Goal: Task Accomplishment & Management: Complete application form

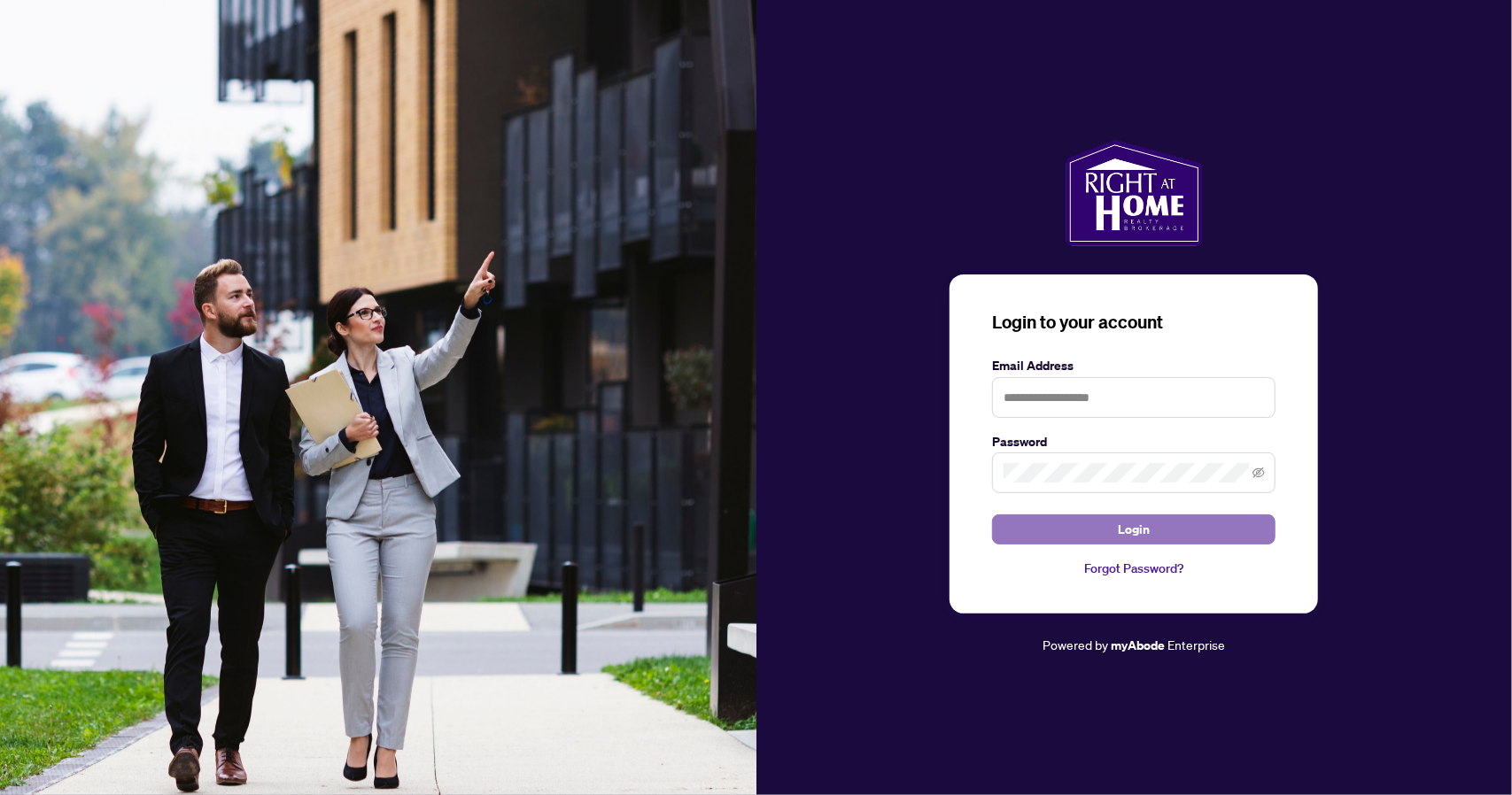
click at [1150, 534] on button "Login" at bounding box center [1134, 529] width 283 height 30
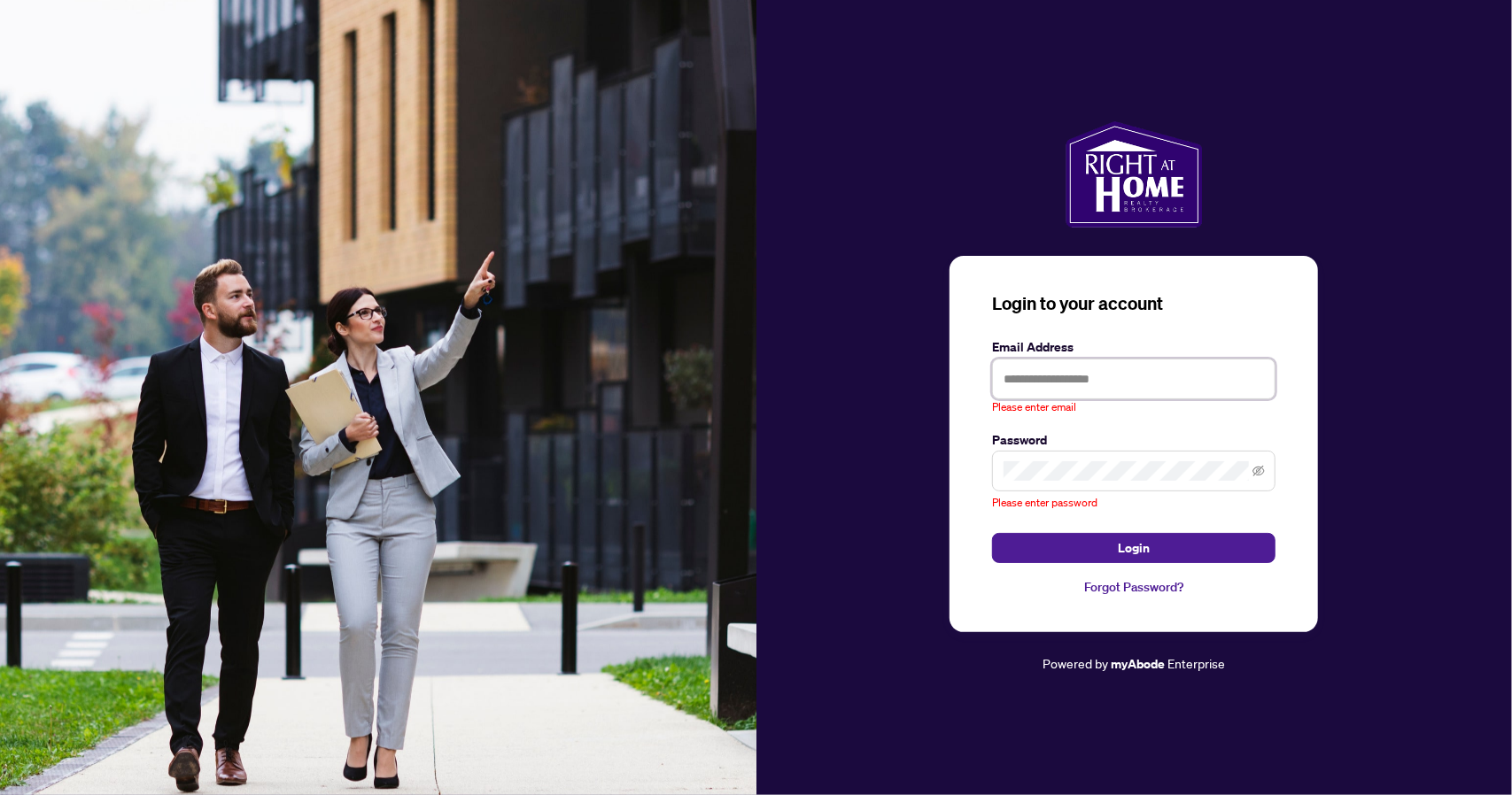
click at [1067, 378] on input "text" at bounding box center [1134, 379] width 283 height 41
type input "**********"
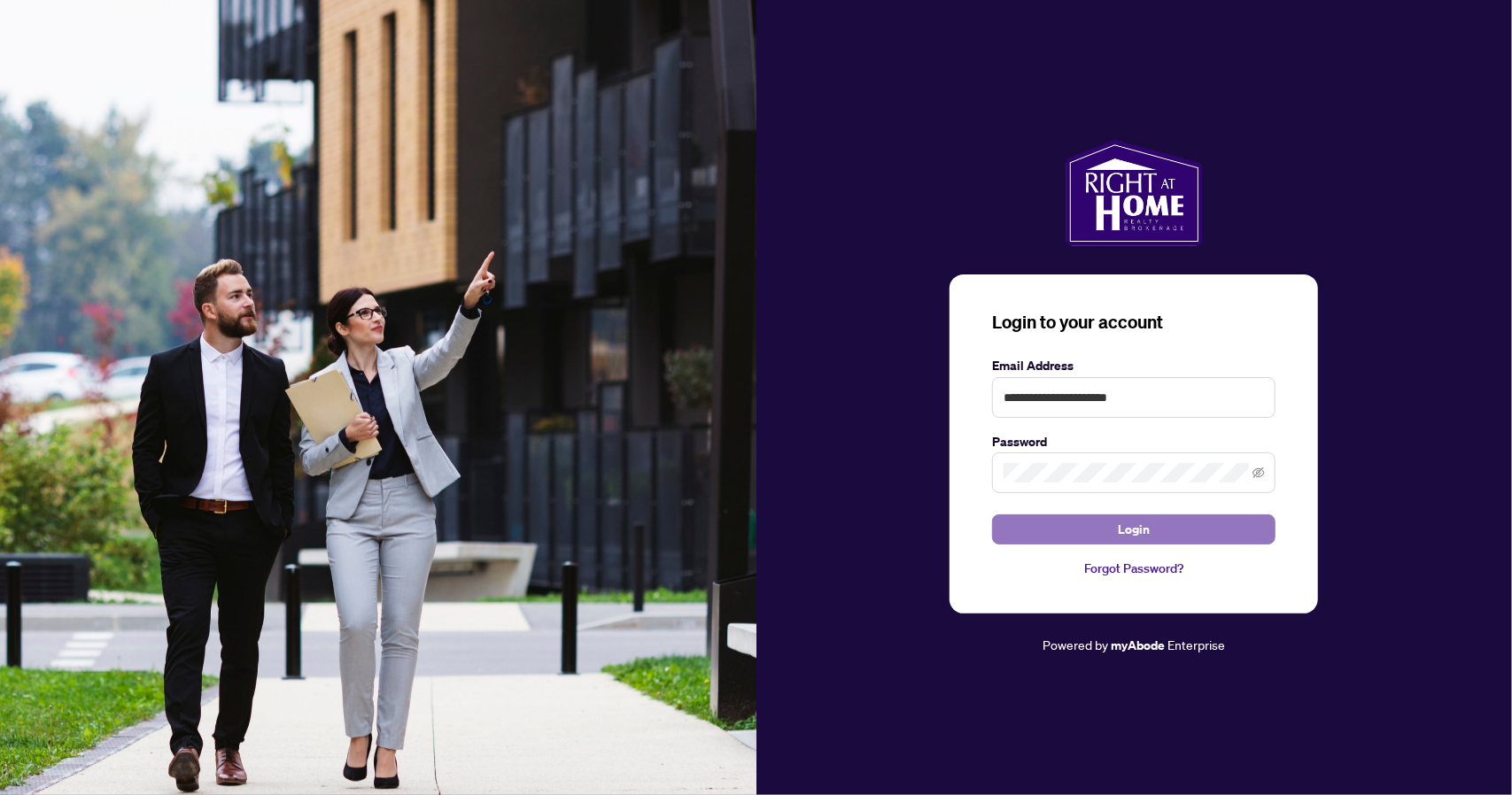
click at [1144, 528] on span "Login" at bounding box center [1134, 529] width 32 height 28
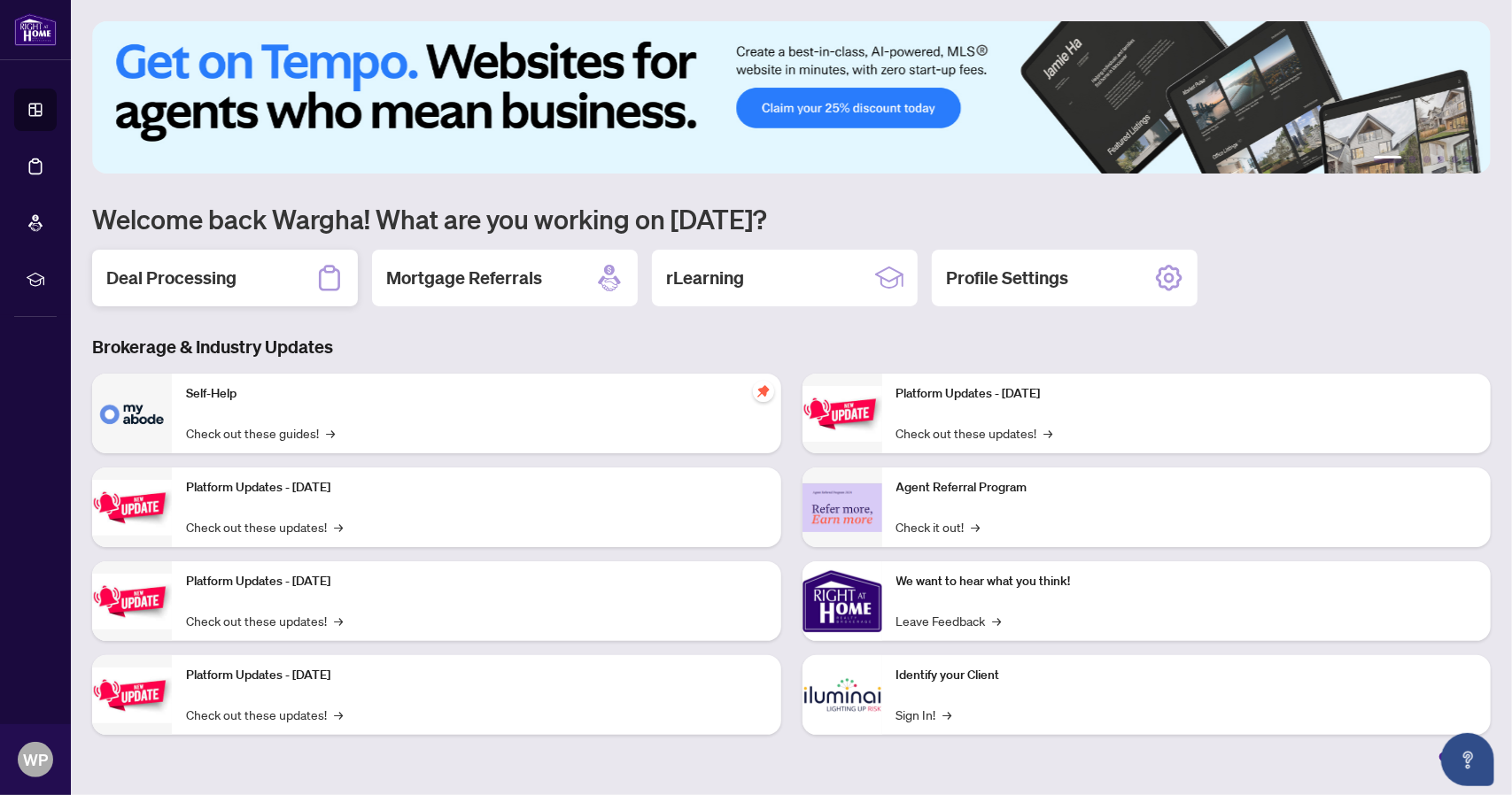
click at [180, 274] on h2 "Deal Processing" at bounding box center [172, 278] width 130 height 25
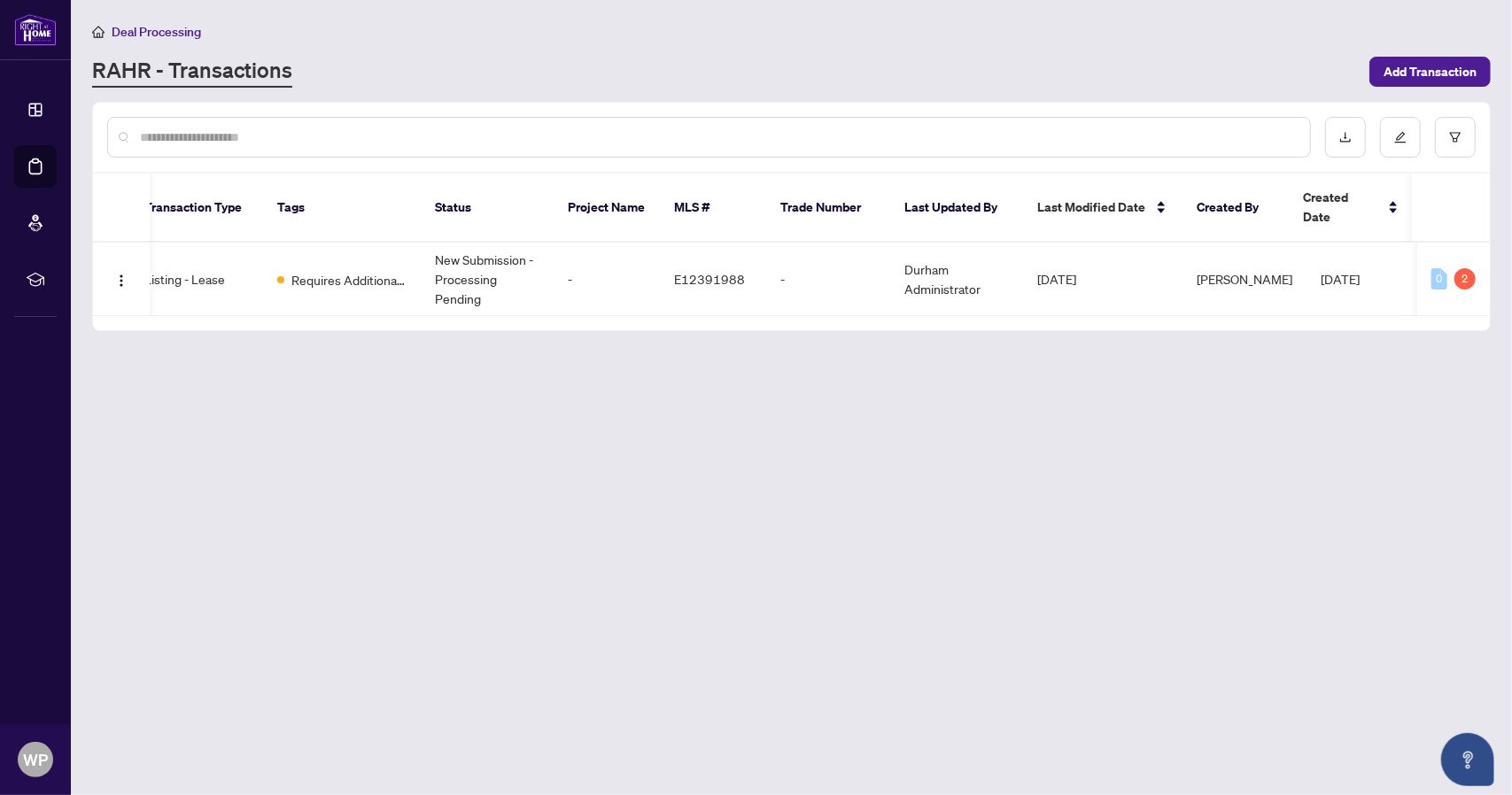
scroll to position [0, 97]
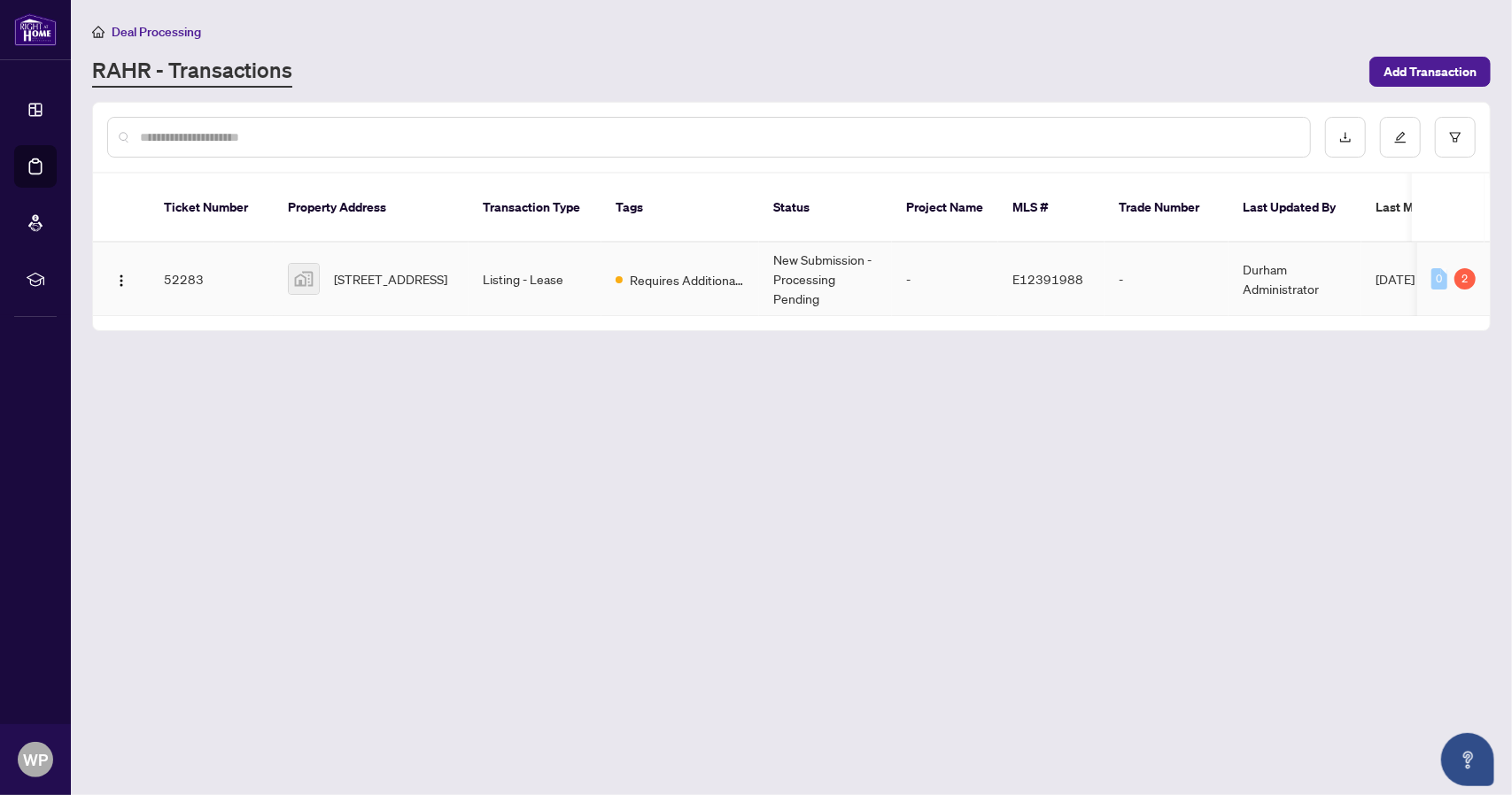
click at [204, 254] on td "52283" at bounding box center [211, 279] width 124 height 74
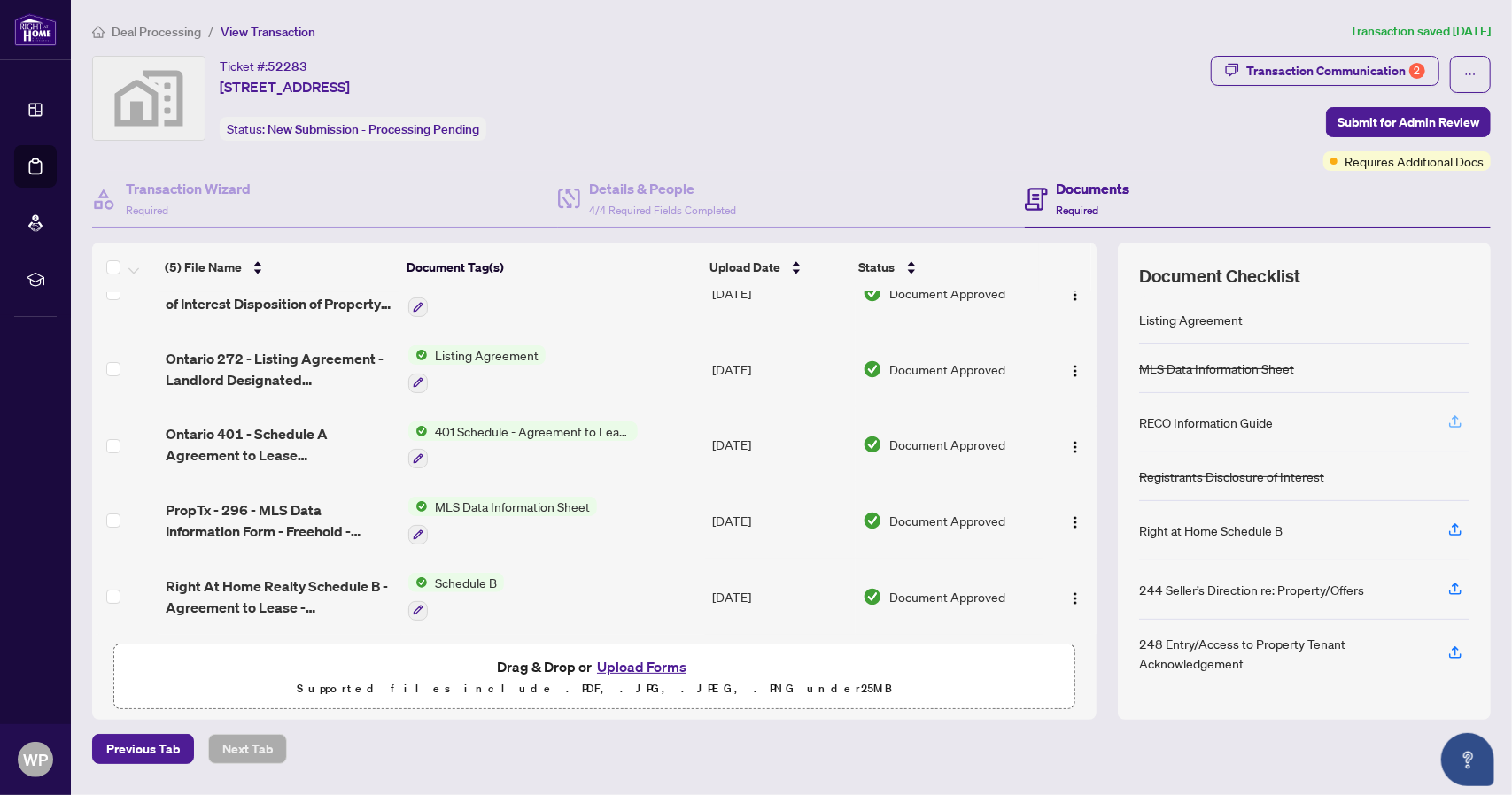
click at [1453, 413] on icon "button" at bounding box center [1455, 421] width 16 height 16
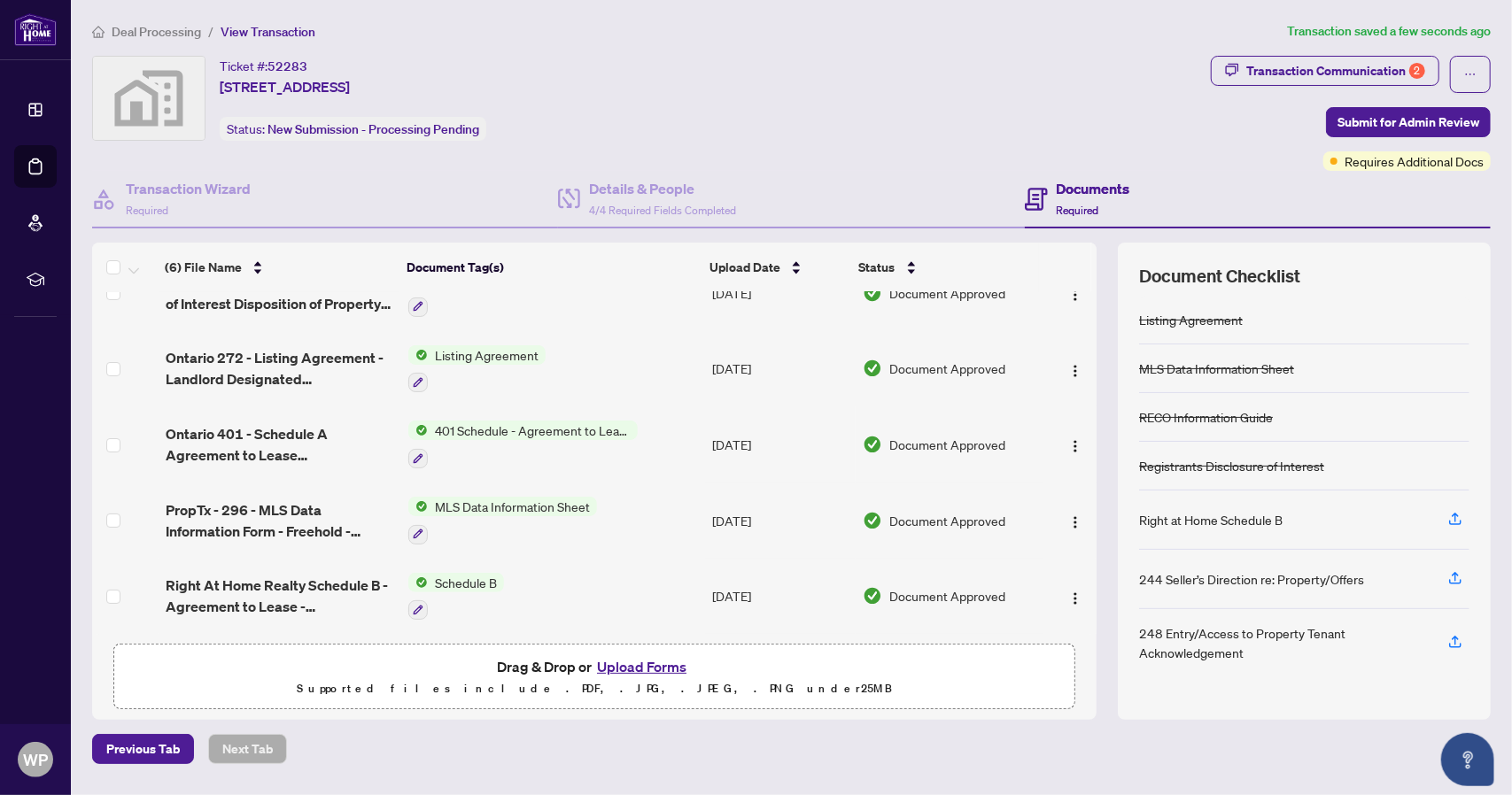
click at [634, 663] on button "Upload Forms" at bounding box center [641, 667] width 100 height 23
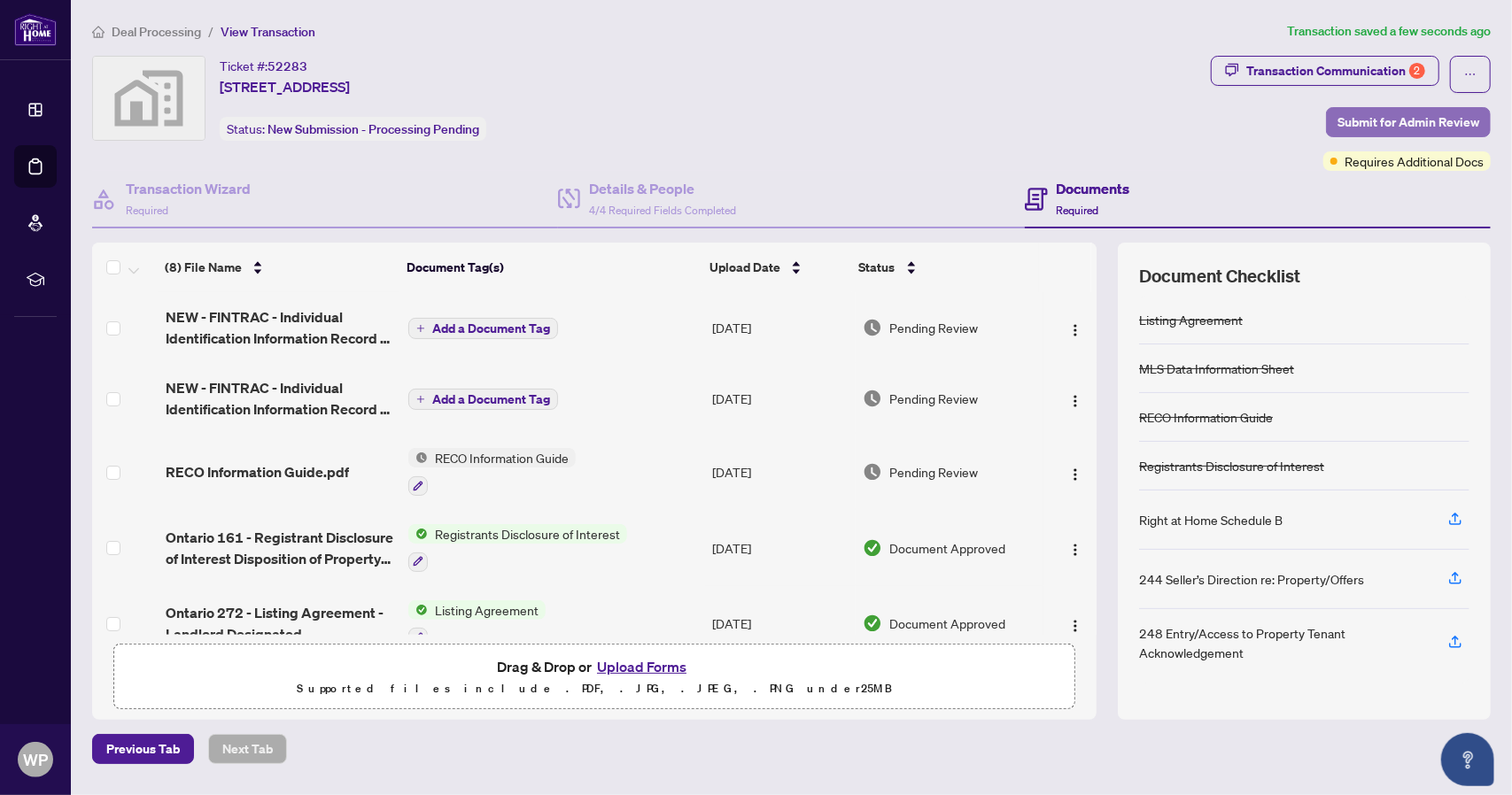
click at [1376, 123] on span "Submit for Admin Review" at bounding box center [1408, 121] width 142 height 28
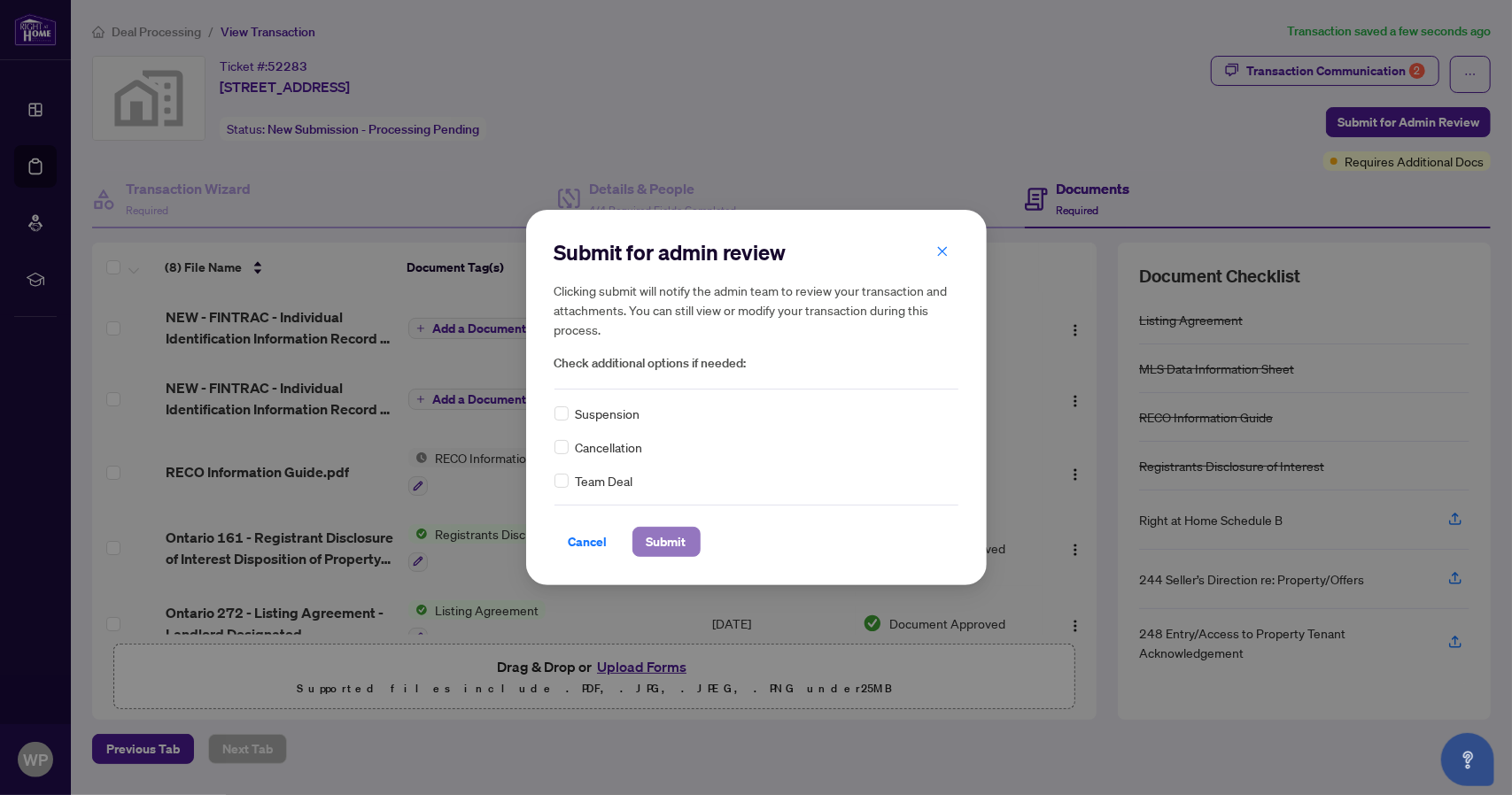
click at [663, 537] on span "Submit" at bounding box center [666, 541] width 40 height 28
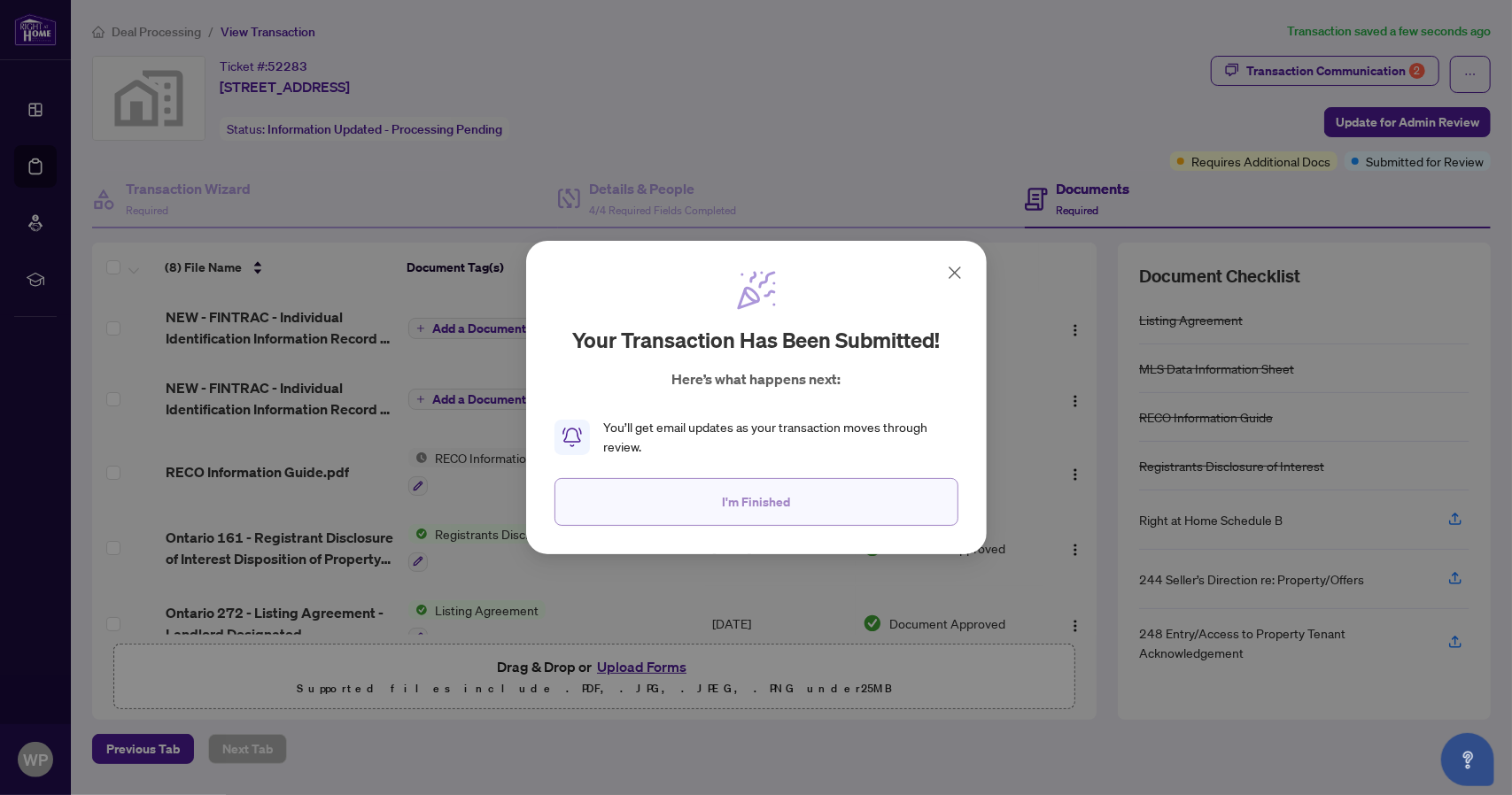
click at [704, 512] on button "I'm Finished" at bounding box center [756, 501] width 403 height 48
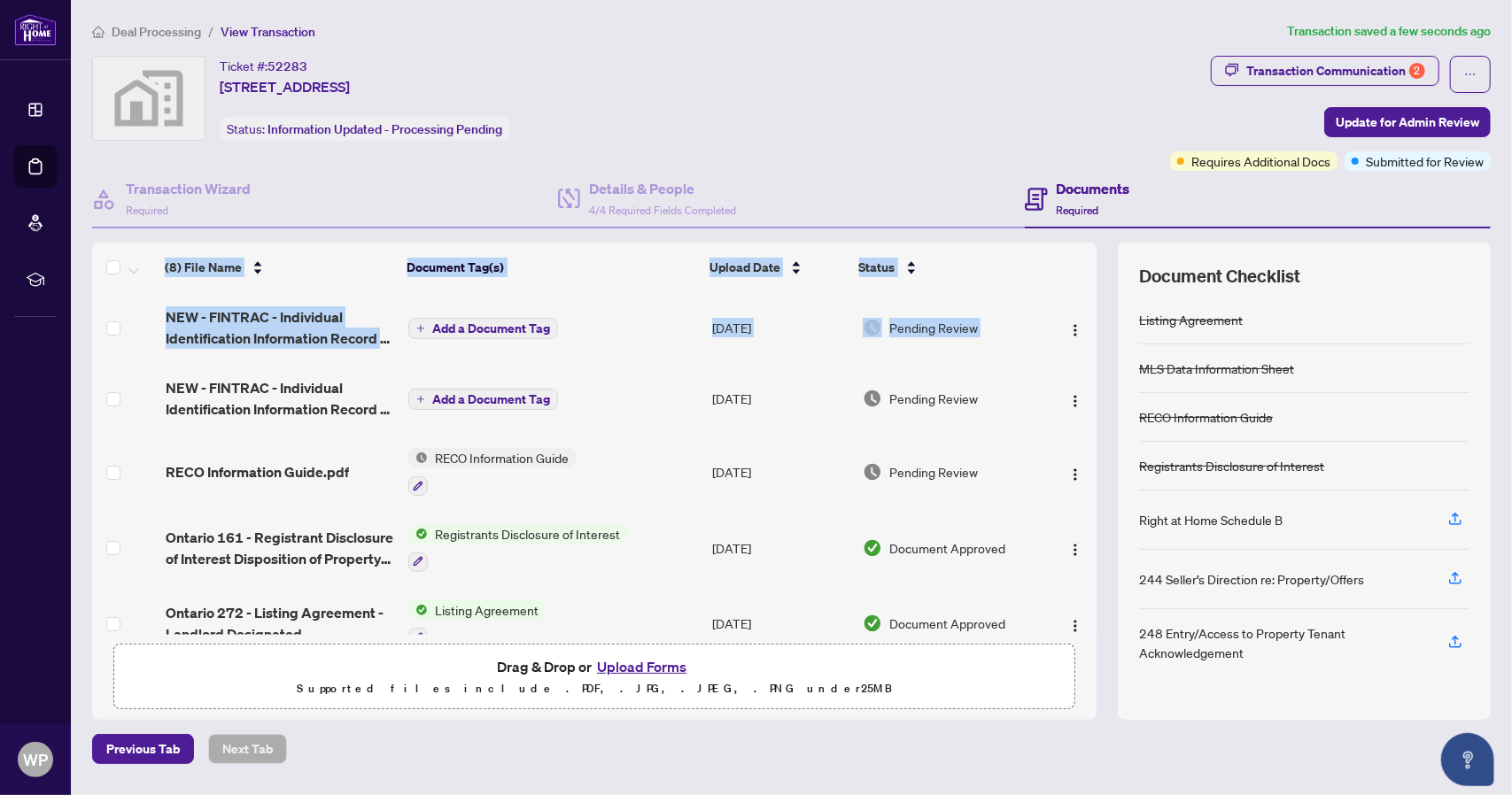
drag, startPoint x: 1091, startPoint y: 316, endPoint x: 1098, endPoint y: 273, distance: 43.6
click at [1098, 273] on div "(8) File Name Document Tag(s) Upload Date Status NEW - FINTRAC - Individual Ide…" at bounding box center [791, 481] width 1399 height 477
click at [1089, 320] on td at bounding box center [1070, 327] width 53 height 71
